Goal: Task Accomplishment & Management: Complete application form

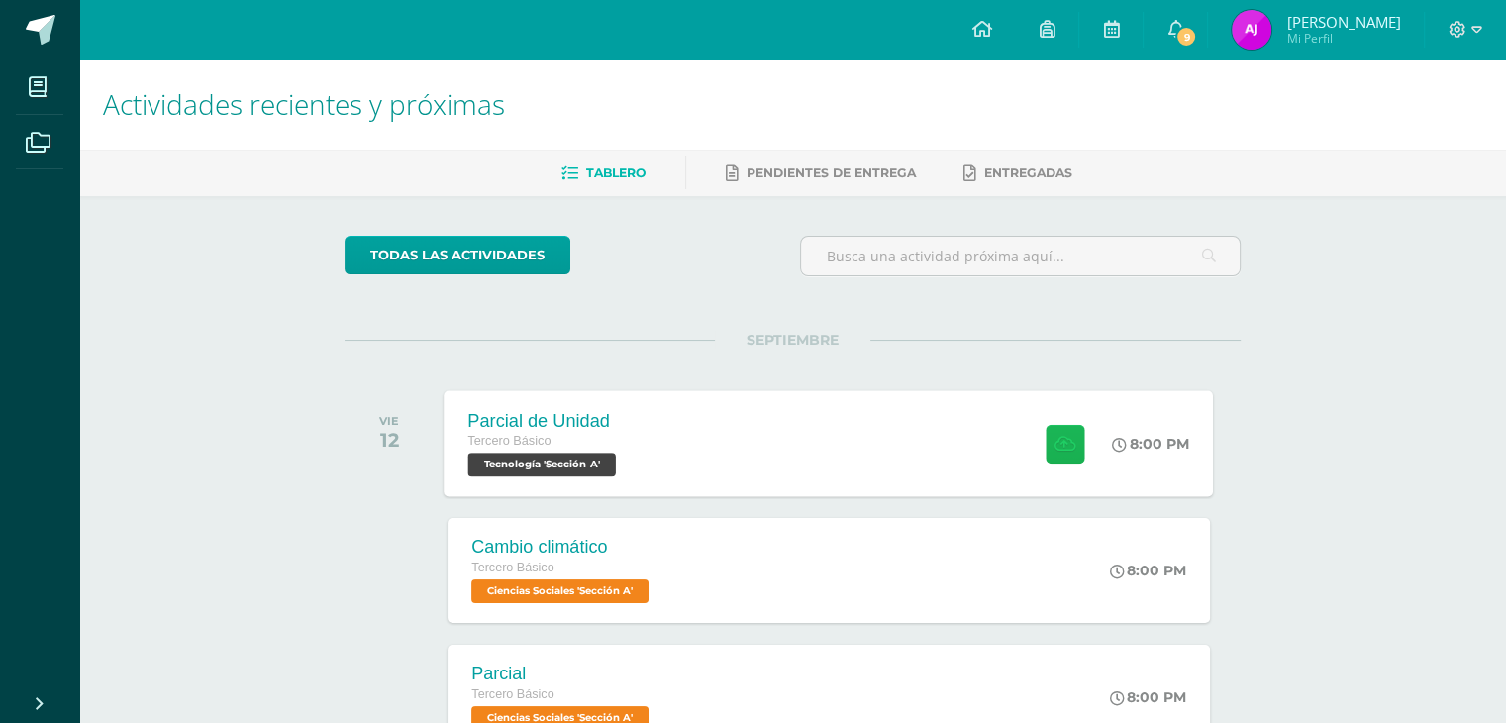
click at [1060, 438] on icon at bounding box center [1065, 443] width 21 height 17
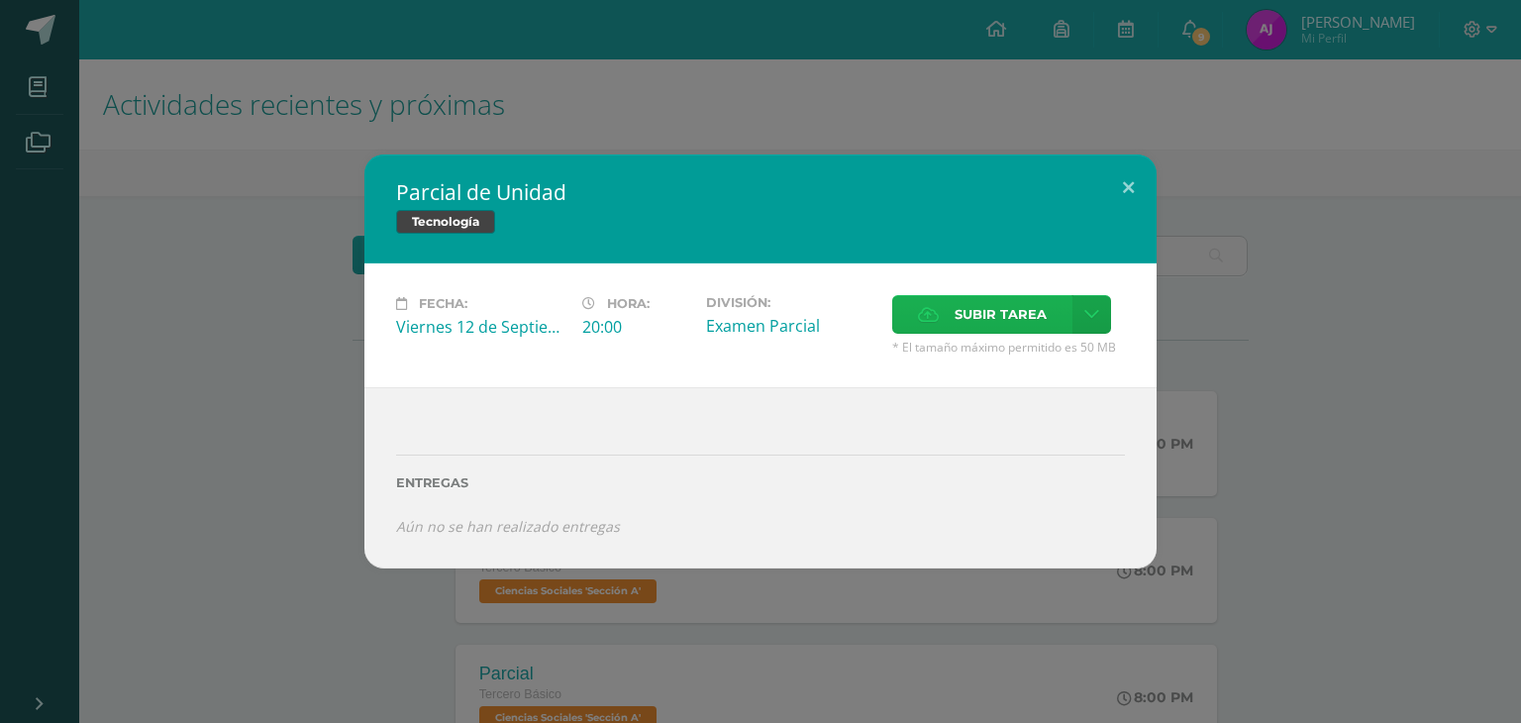
click at [1005, 330] on span "Subir tarea" at bounding box center [1001, 314] width 92 height 37
click at [0, 0] on input "Subir tarea" at bounding box center [0, 0] width 0 height 0
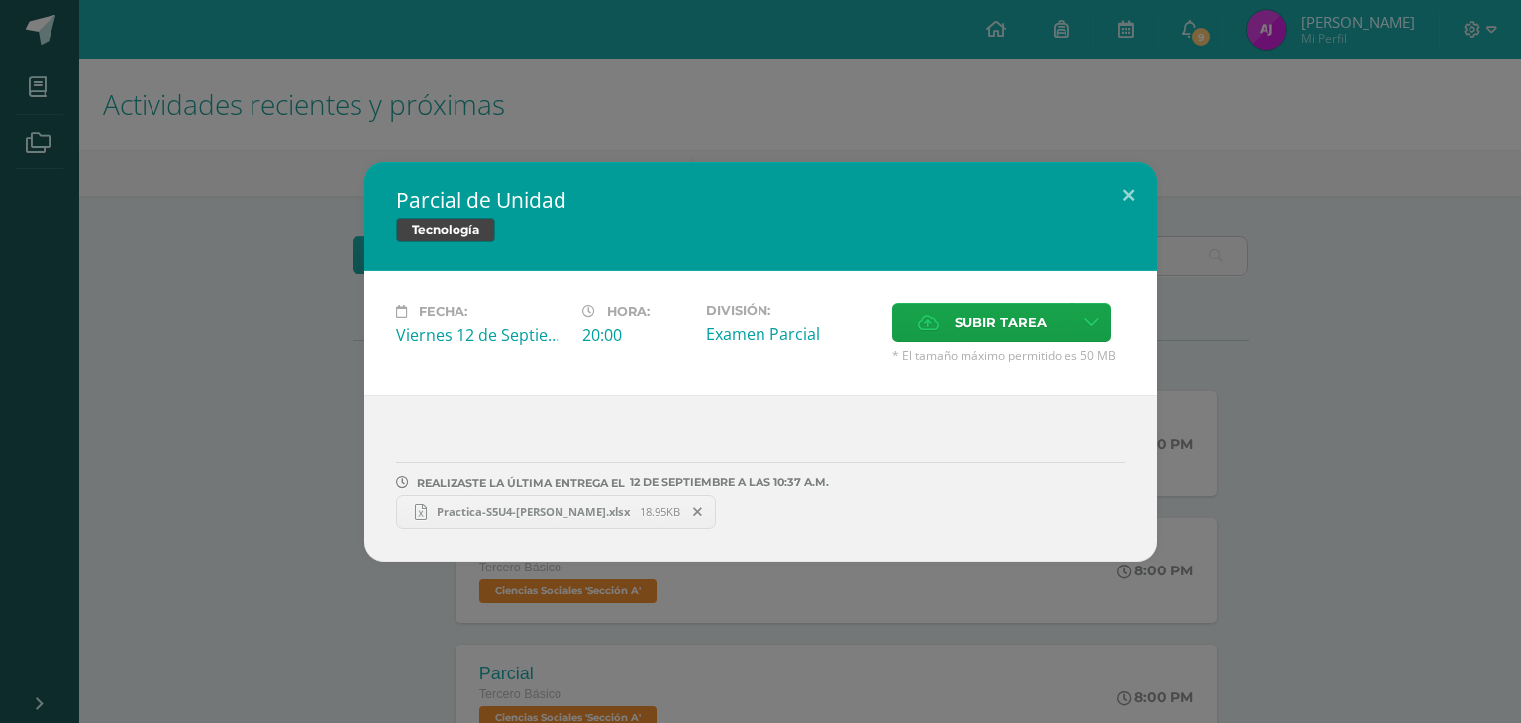
click at [640, 508] on span "18.95KB" at bounding box center [660, 511] width 41 height 15
click at [698, 514] on icon at bounding box center [697, 512] width 9 height 14
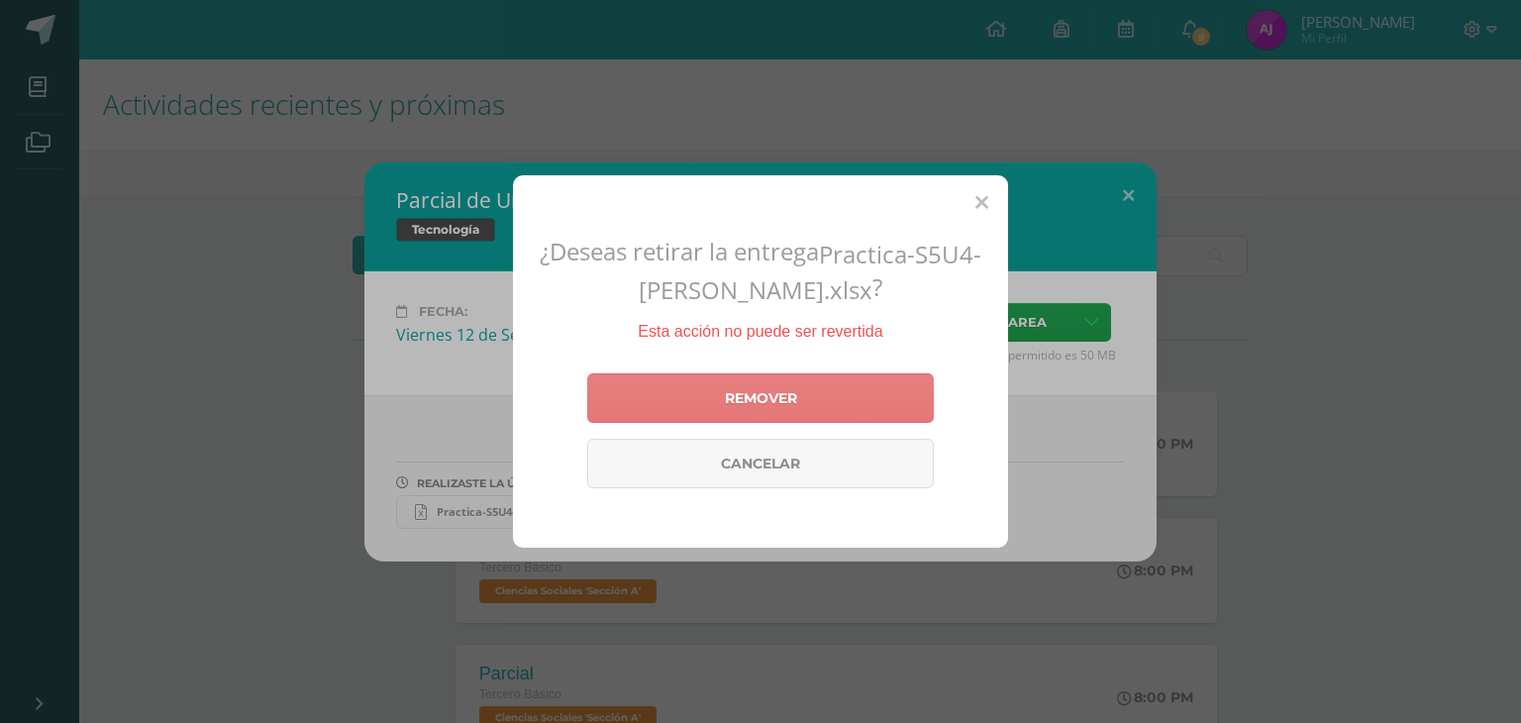
click at [793, 395] on link "Remover" at bounding box center [760, 398] width 347 height 50
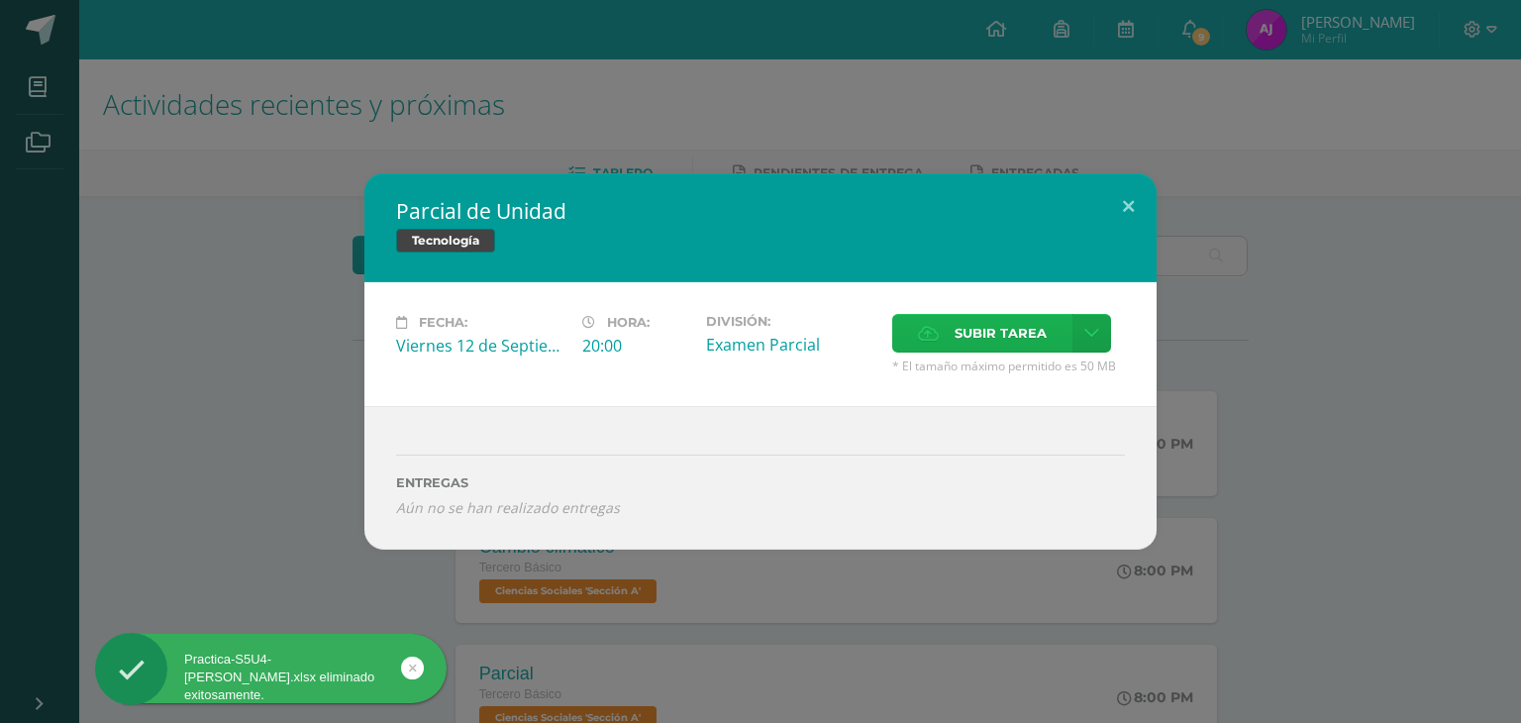
click at [1001, 338] on span "Subir tarea" at bounding box center [1001, 333] width 92 height 37
click at [0, 0] on input "Subir tarea" at bounding box center [0, 0] width 0 height 0
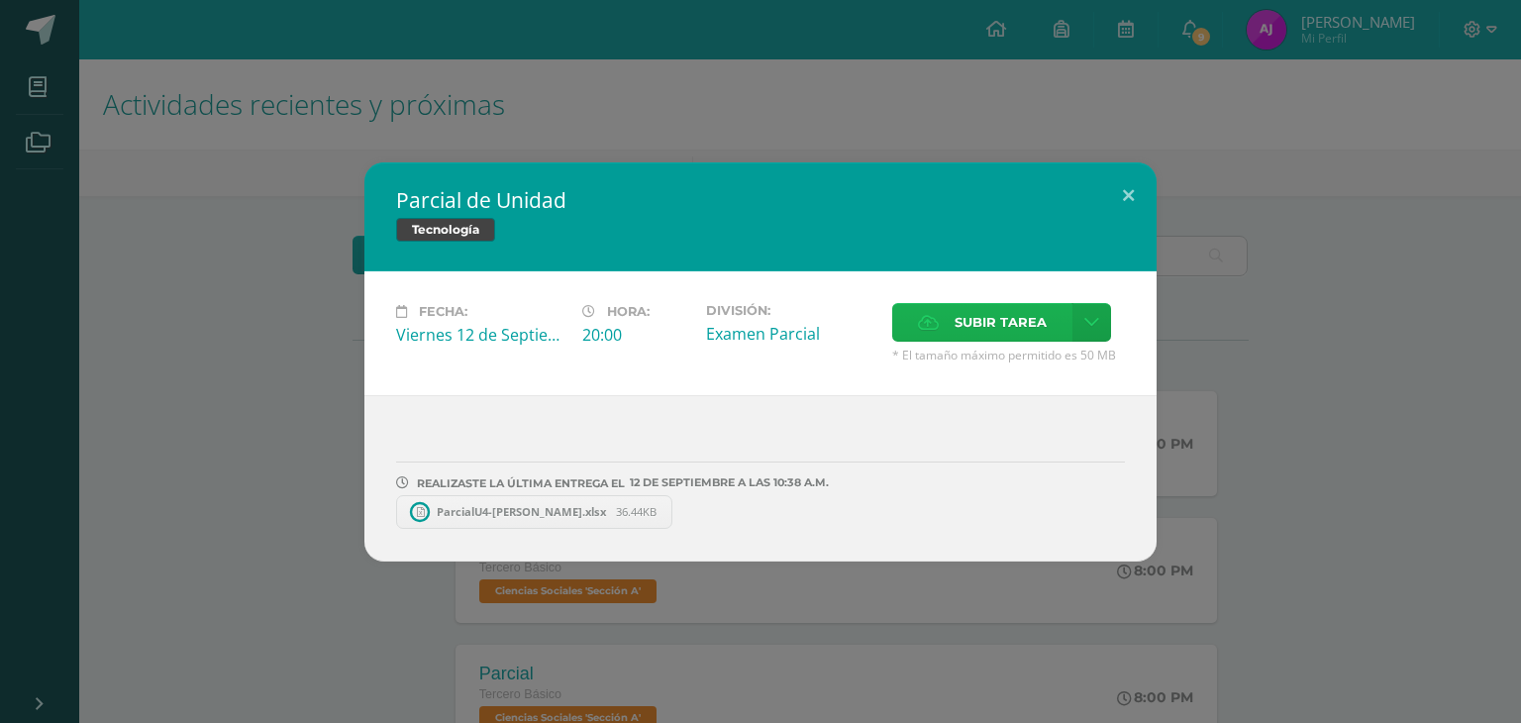
click at [946, 327] on label "Subir tarea" at bounding box center [982, 322] width 180 height 39
click at [0, 0] on input "Subir tarea" at bounding box center [0, 0] width 0 height 0
click at [577, 506] on span "ParcialU4-[PERSON_NAME].xlsx" at bounding box center [521, 511] width 189 height 15
click at [831, 501] on link "Parcialu42-[PERSON_NAME].xlsx 18.35KB" at bounding box center [847, 512] width 301 height 34
click at [979, 512] on span at bounding box center [980, 512] width 34 height 22
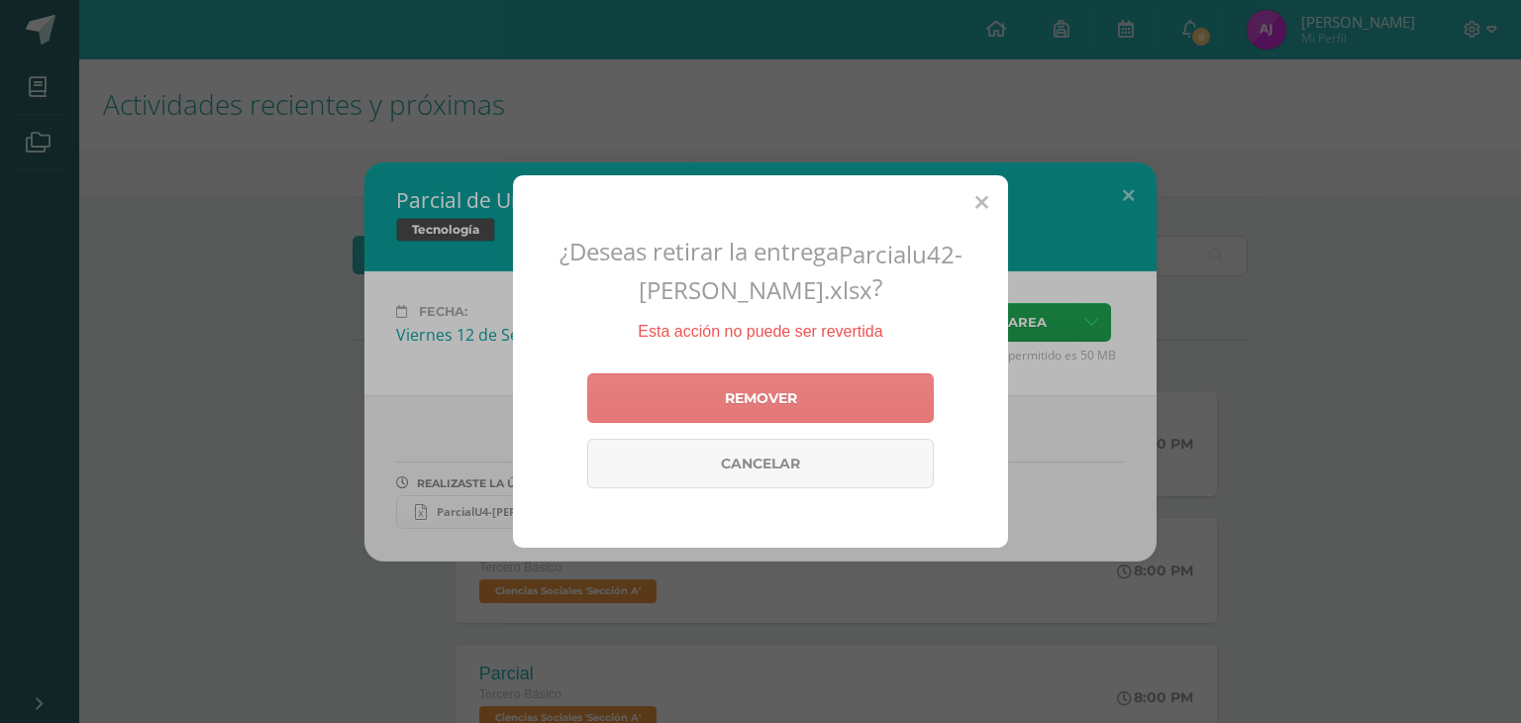
click at [865, 389] on link "Remover" at bounding box center [760, 398] width 347 height 50
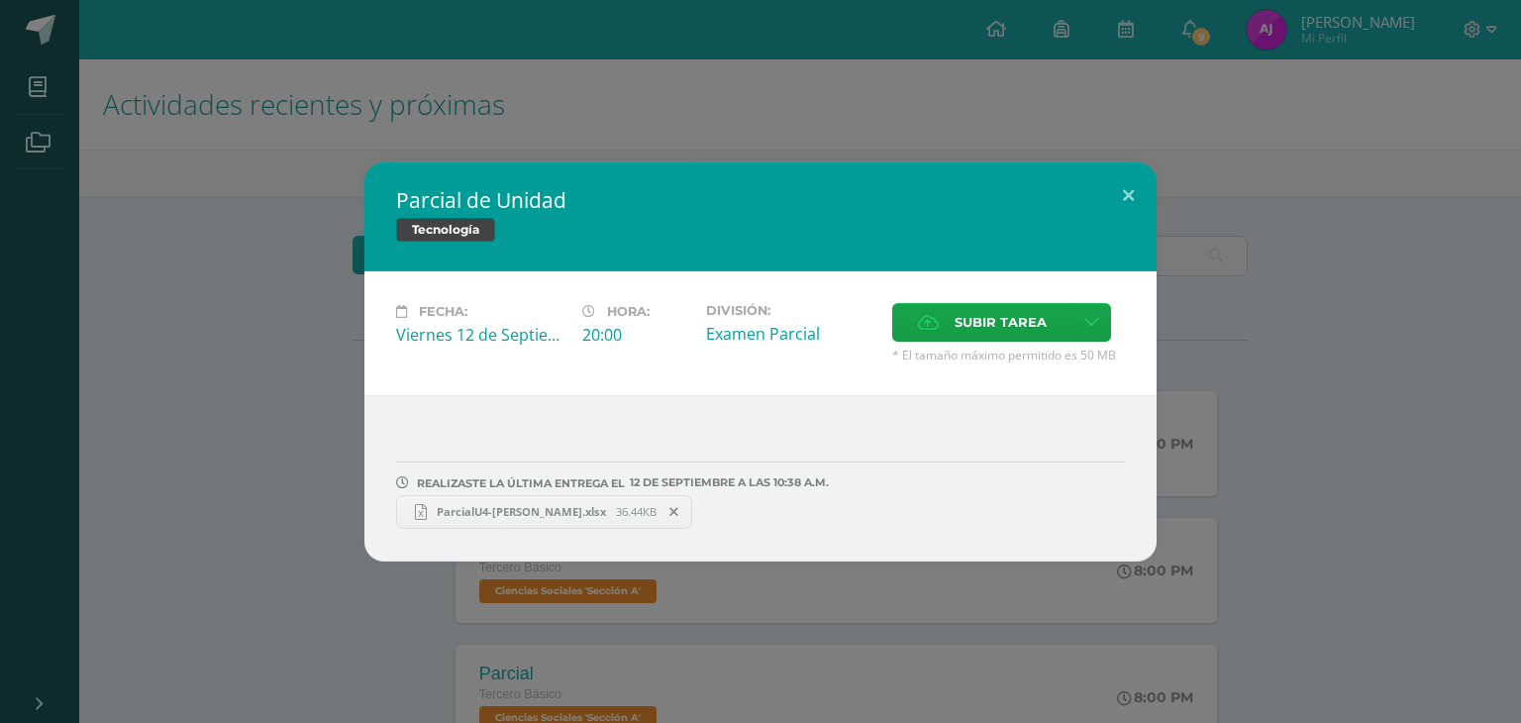
click at [655, 167] on div "Parcial de Unidad Tecnología" at bounding box center [760, 216] width 792 height 109
click at [1018, 322] on span "Subir tarea" at bounding box center [1001, 322] width 92 height 37
click at [0, 0] on input "Subir tarea" at bounding box center [0, 0] width 0 height 0
click at [821, 510] on span "Parcialu42-[PERSON_NAME].xlsx" at bounding box center [824, 511] width 194 height 15
click at [974, 512] on icon at bounding box center [978, 512] width 9 height 14
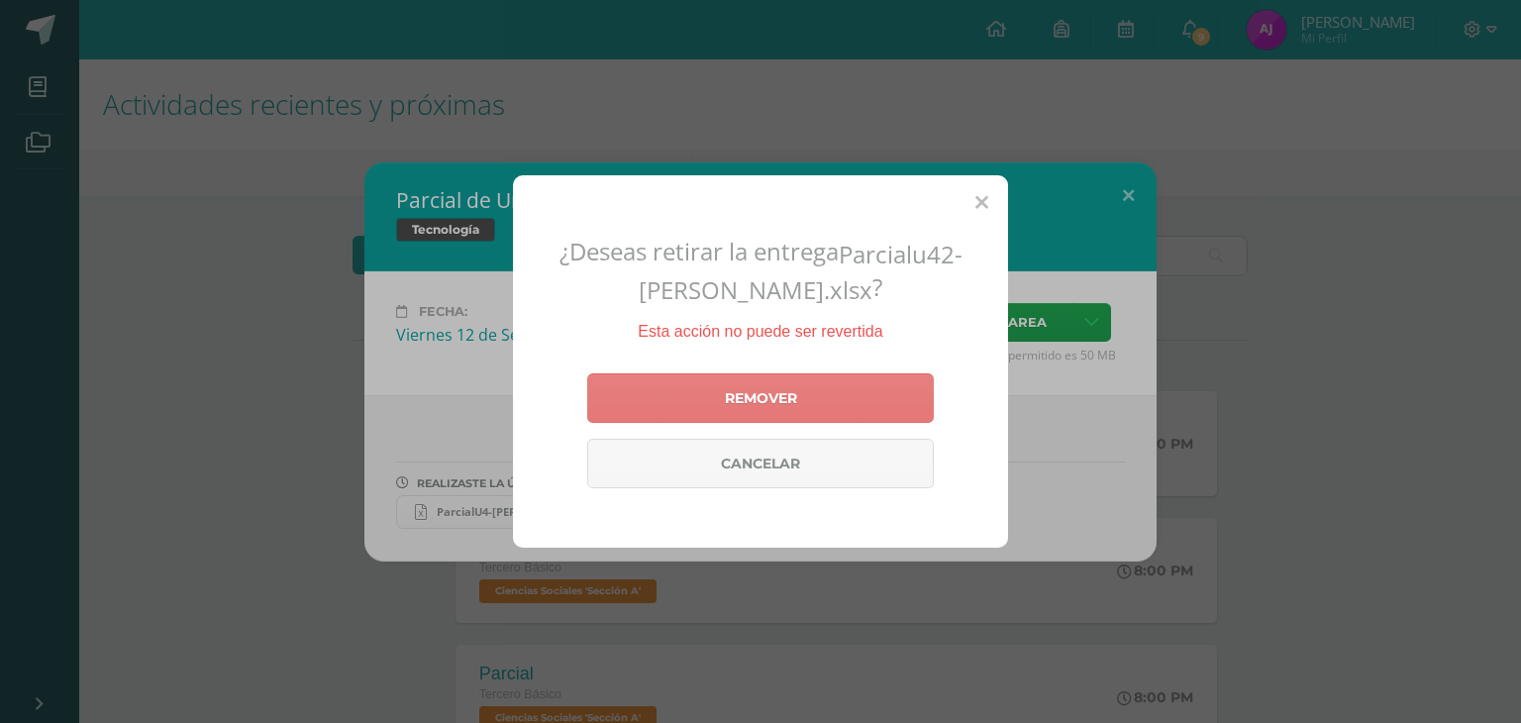
click at [822, 395] on link "Remover" at bounding box center [760, 398] width 347 height 50
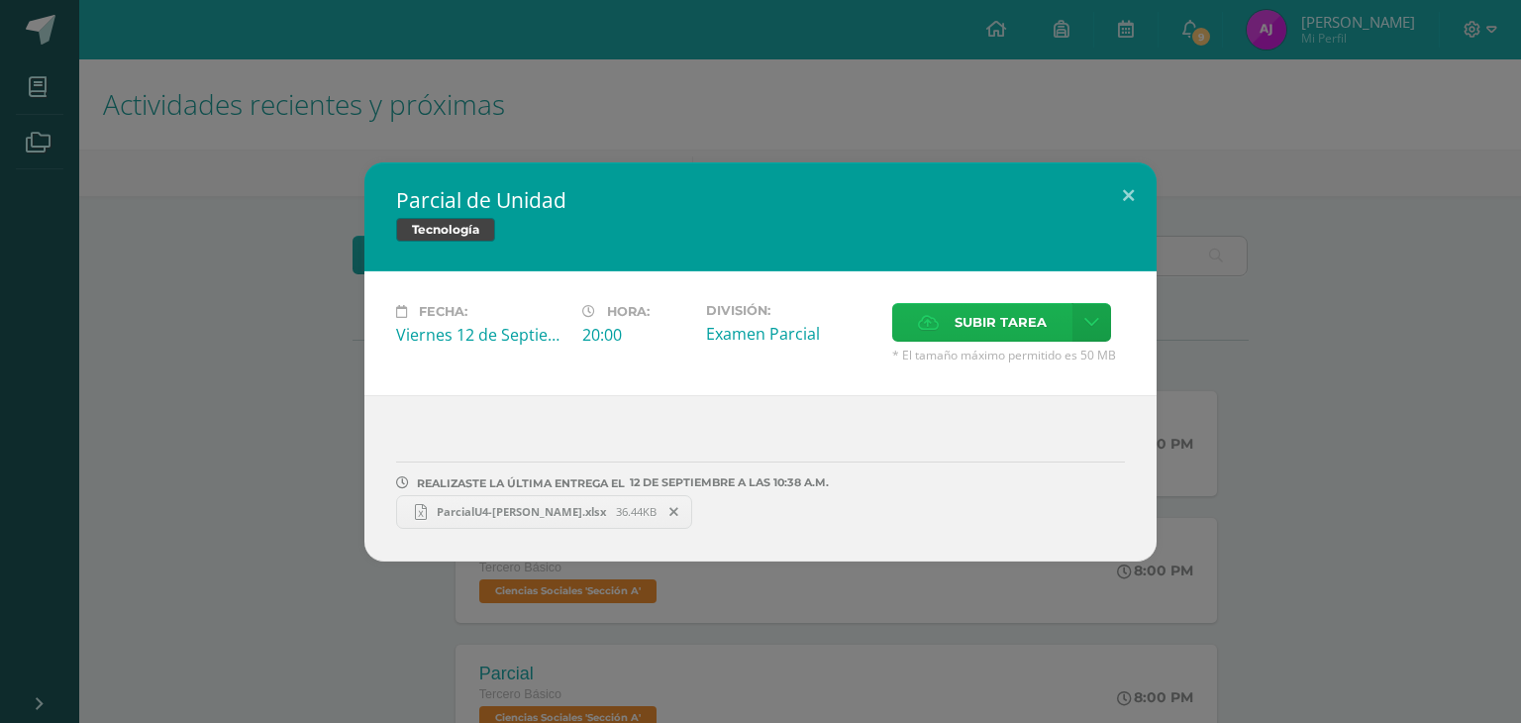
click at [968, 327] on span "Subir tarea" at bounding box center [1001, 322] width 92 height 37
click at [0, 0] on input "Subir tarea" at bounding box center [0, 0] width 0 height 0
click at [794, 505] on span "Parcialu42-[PERSON_NAME].xlsx" at bounding box center [824, 511] width 194 height 15
click at [974, 509] on icon at bounding box center [978, 512] width 9 height 14
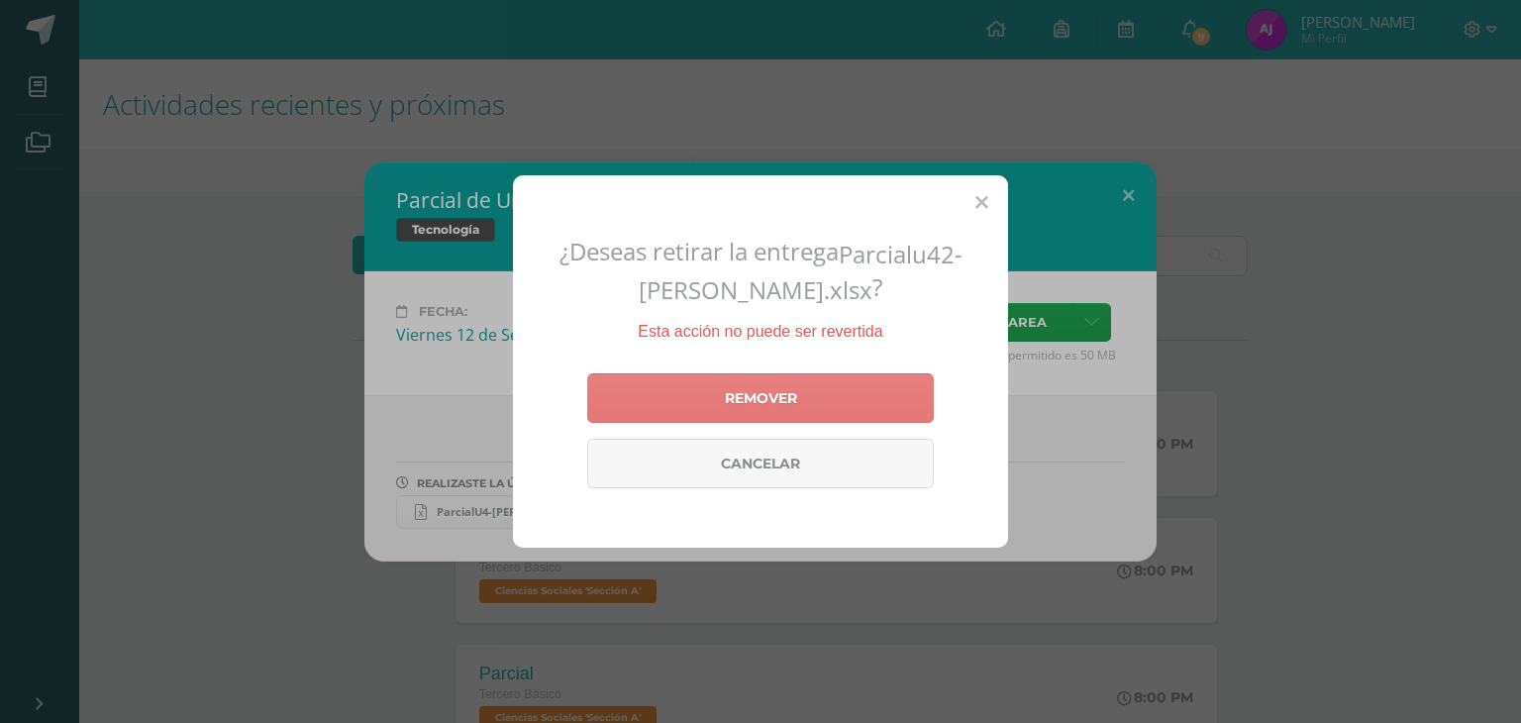
click at [791, 396] on link "Remover" at bounding box center [760, 398] width 347 height 50
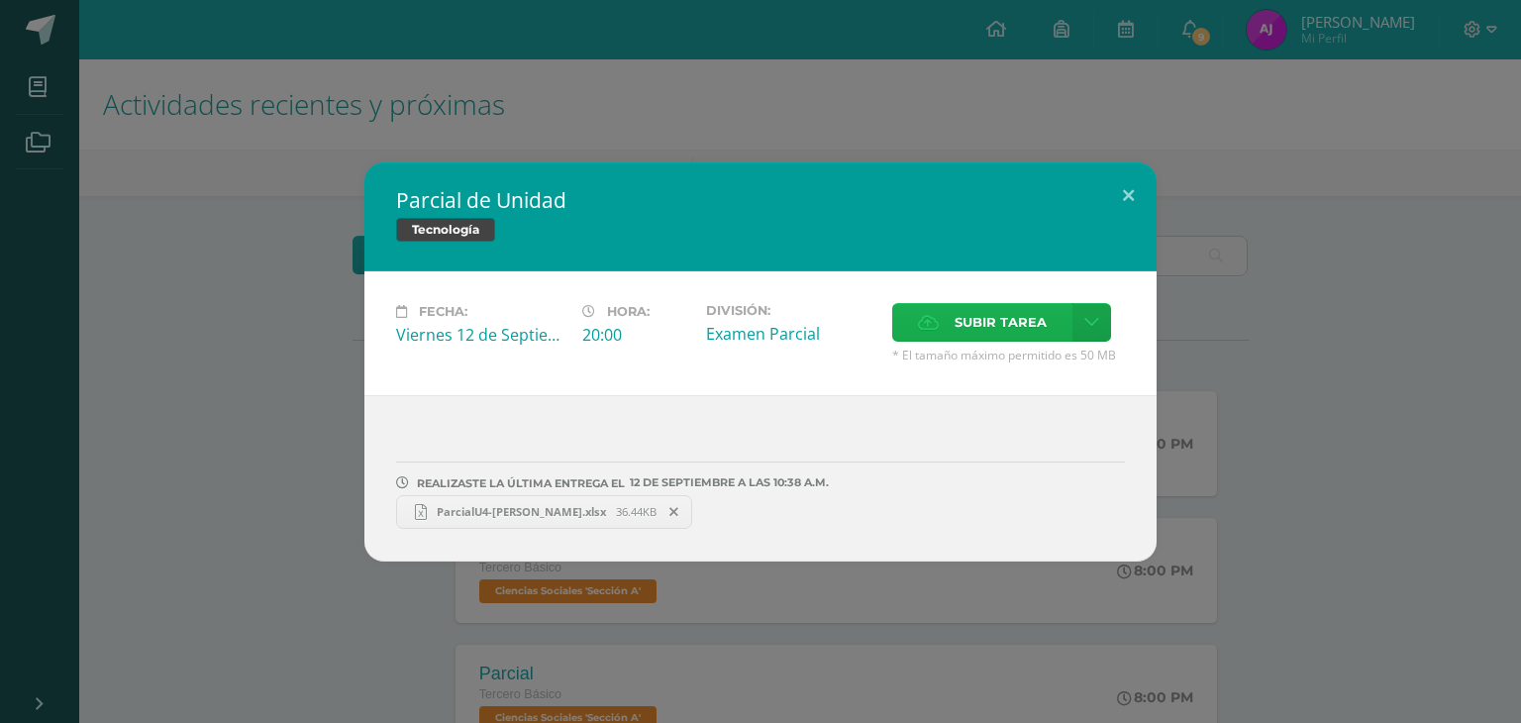
click at [1031, 323] on span "Subir tarea" at bounding box center [1001, 322] width 92 height 37
click at [0, 0] on input "Subir tarea" at bounding box center [0, 0] width 0 height 0
click at [867, 509] on span "Parcialu42-[PERSON_NAME].xlsx" at bounding box center [824, 511] width 194 height 15
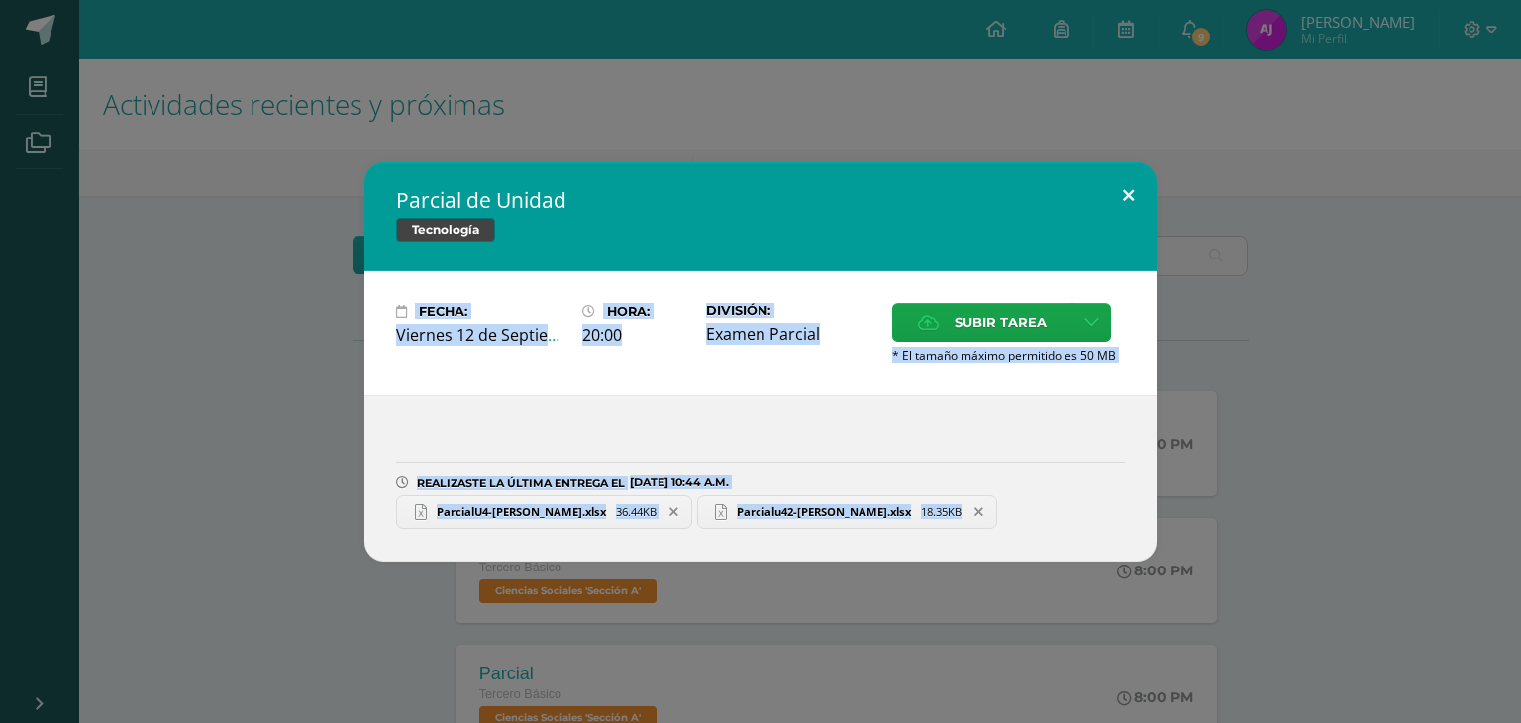
drag, startPoint x: 1232, startPoint y: 191, endPoint x: 1129, endPoint y: 187, distance: 103.1
click at [1129, 187] on div "Parcial de Unidad Tecnología Fecha: [DATE] Hora: 20:00 División: Subir tarea Ca…" at bounding box center [760, 361] width 1505 height 399
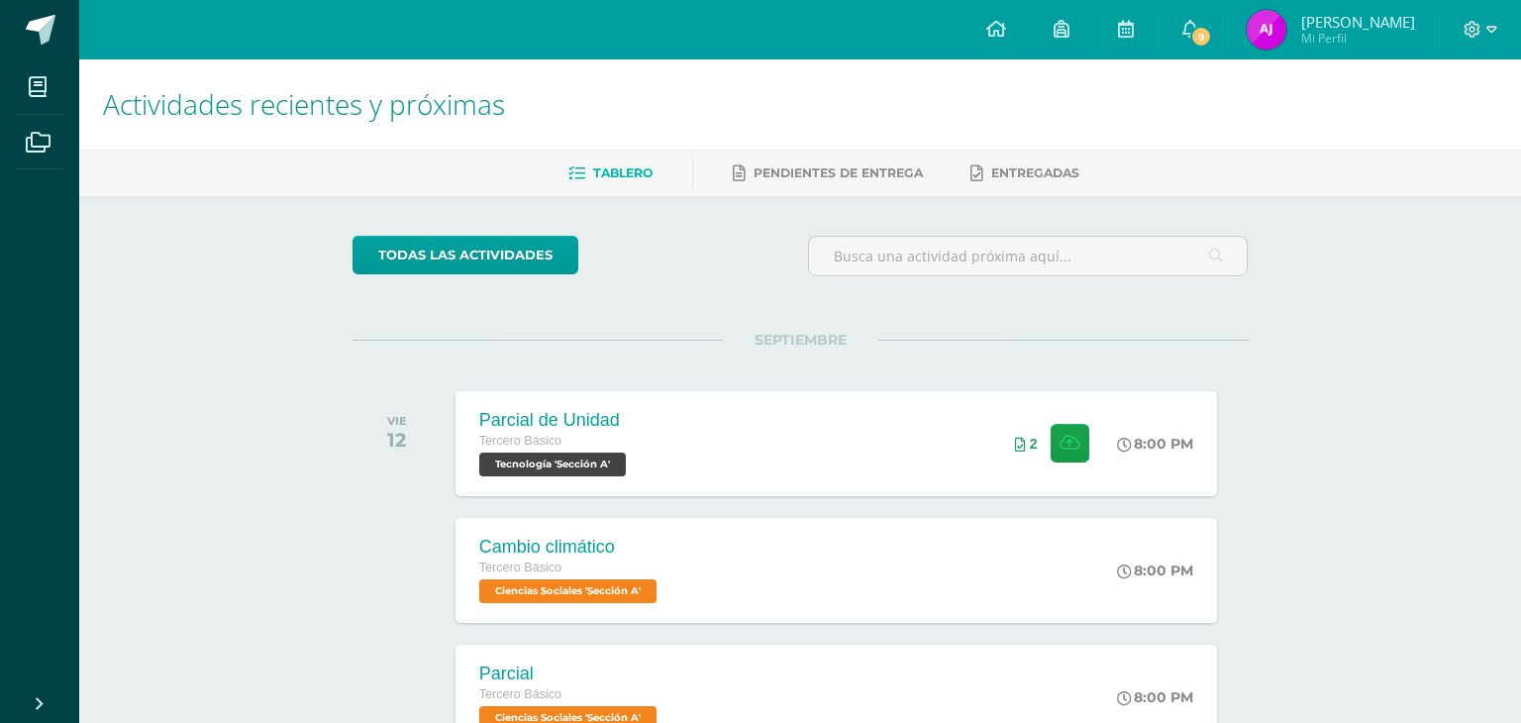
click at [1129, 187] on div "Parcial de Unidad Tecnología Fecha: [DATE] Hora: 20:00 División: Subir tarea Ca…" at bounding box center [760, 361] width 1505 height 399
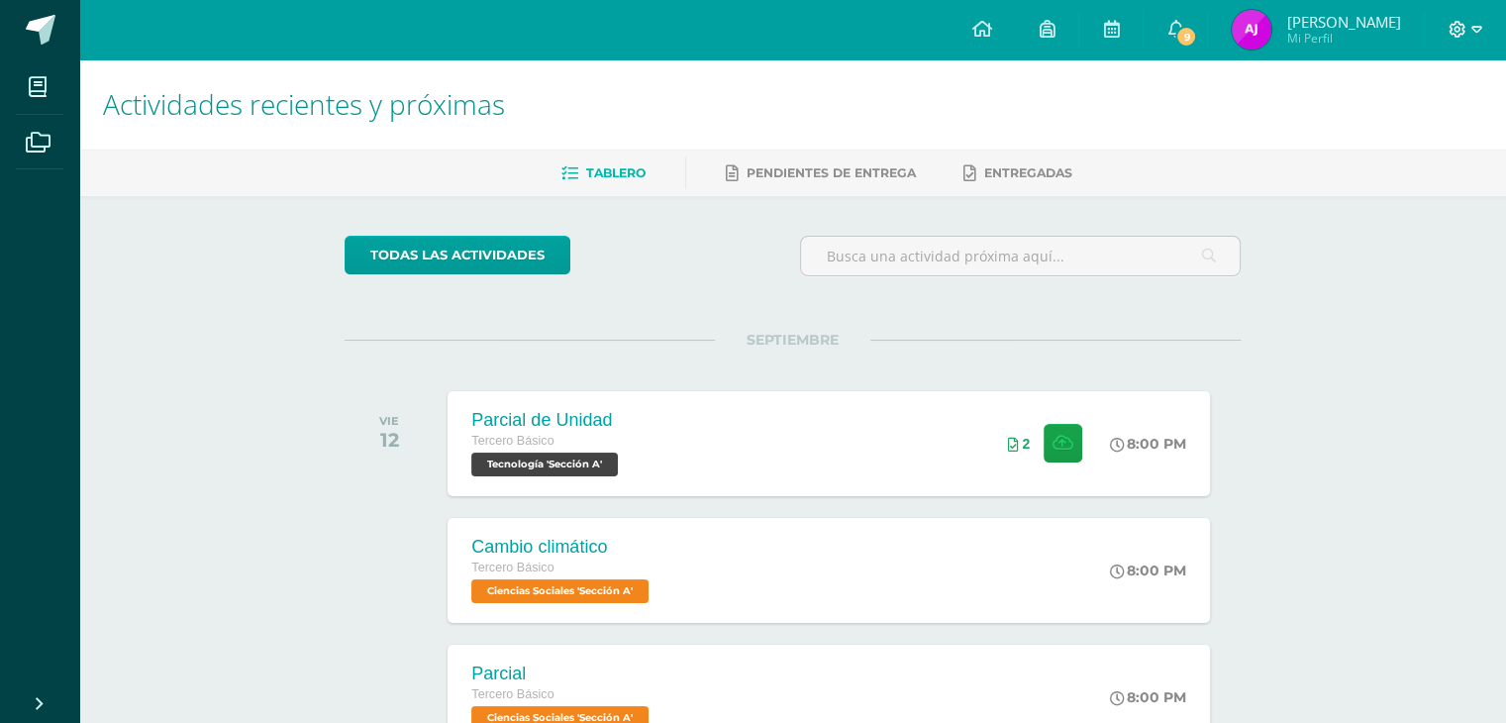
click at [1469, 29] on span at bounding box center [1466, 30] width 34 height 22
click at [1413, 136] on span "Cerrar sesión" at bounding box center [1413, 134] width 89 height 19
